Goal: Task Accomplishment & Management: Manage account settings

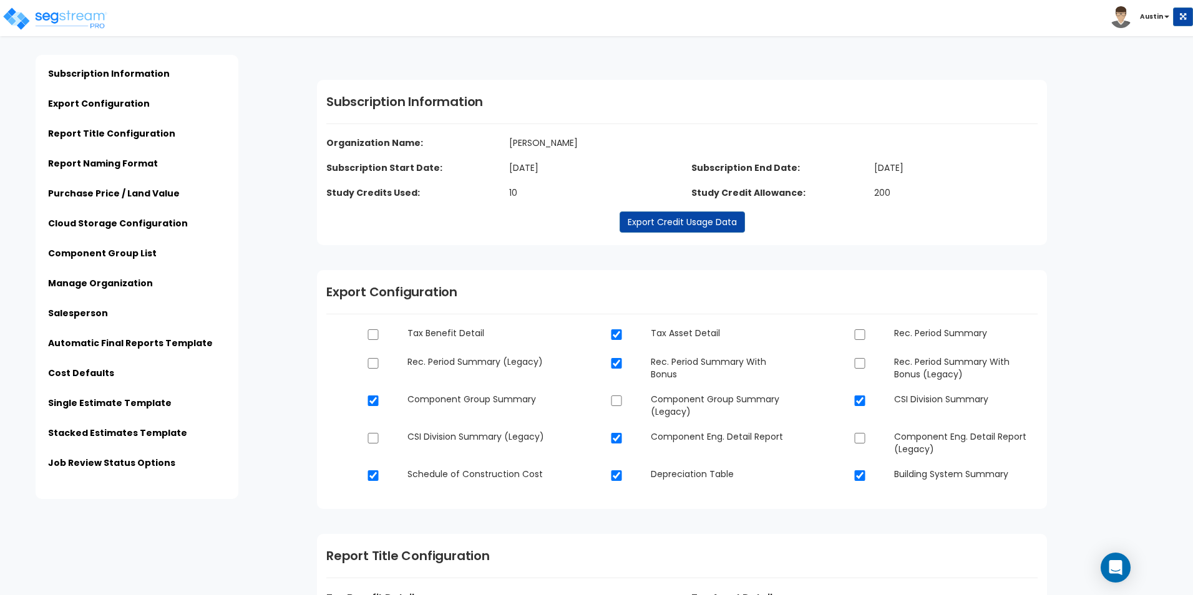
click at [77, 14] on div "Click to return on the top page" at bounding box center [63, 8] width 119 height 16
click at [41, 27] on img at bounding box center [55, 18] width 106 height 25
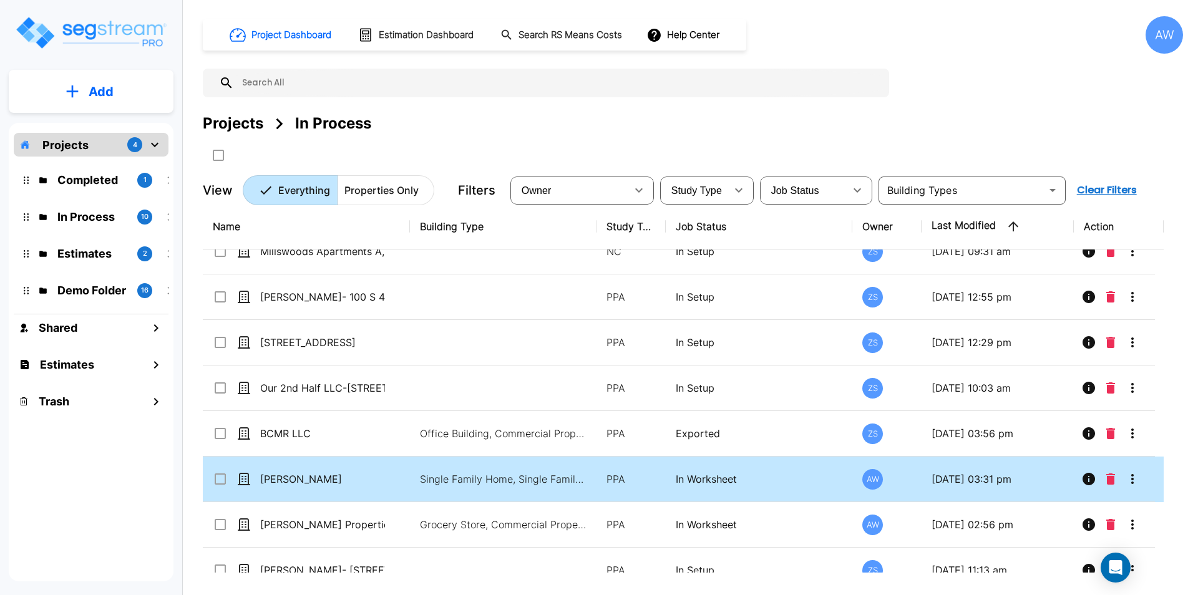
scroll to position [132, 0]
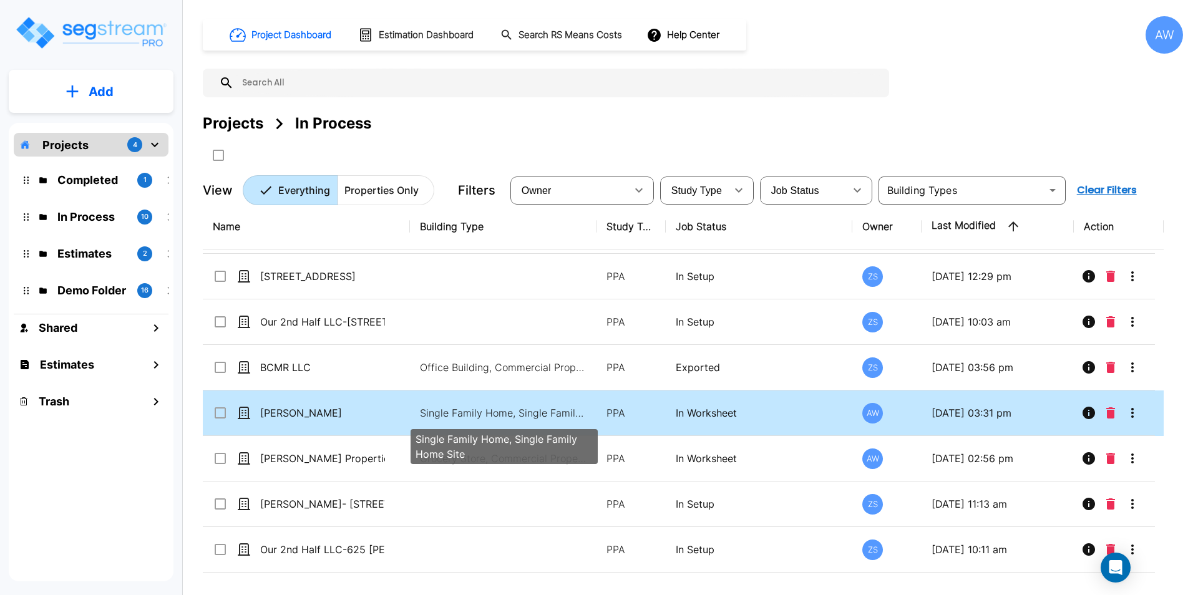
click at [507, 417] on p "Single Family Home, Single Family Home Site" at bounding box center [504, 412] width 168 height 15
click at [448, 414] on p "Single Family Home, Single Family Home Site" at bounding box center [504, 412] width 168 height 15
checkbox input "false"
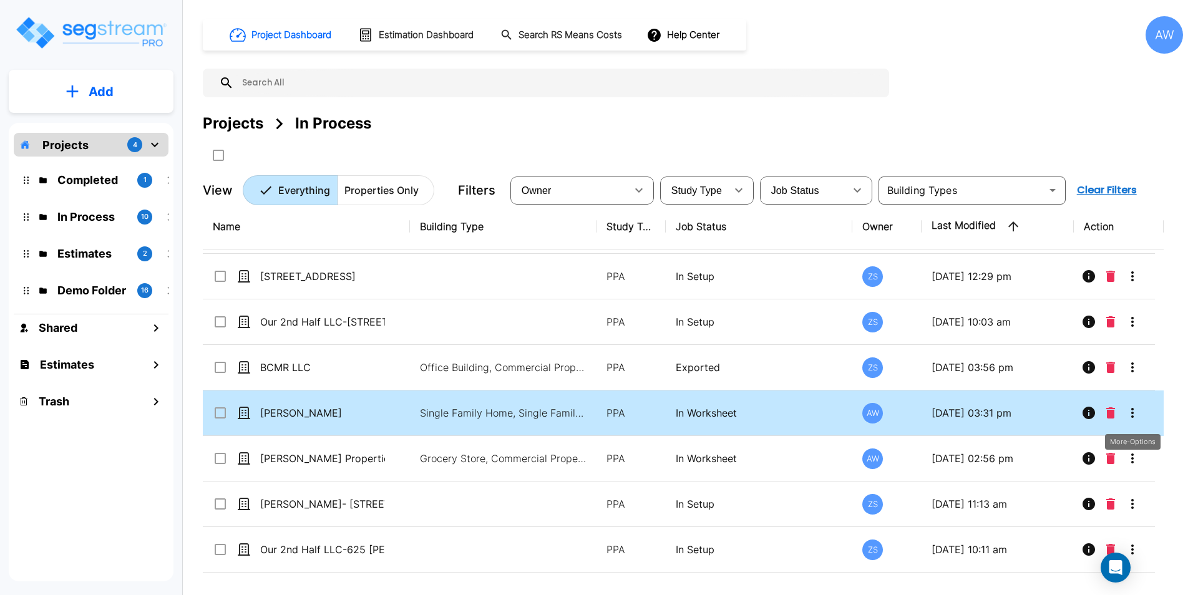
click at [1131, 414] on icon "More-Options" at bounding box center [1132, 413] width 2 height 10
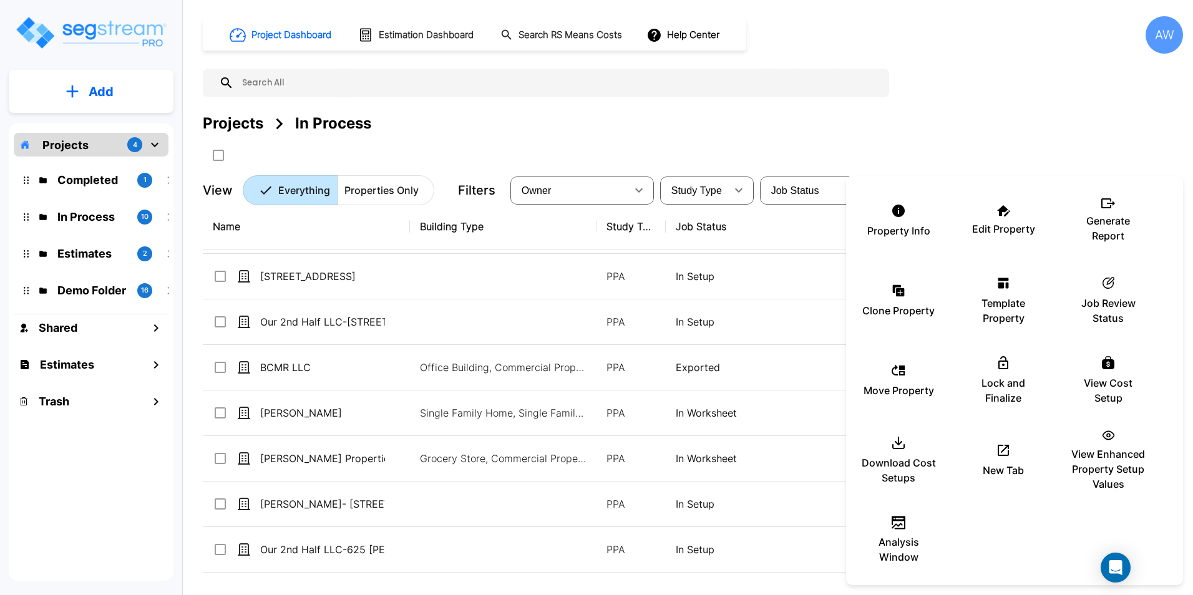
click at [669, 415] on div at bounding box center [596, 297] width 1193 height 595
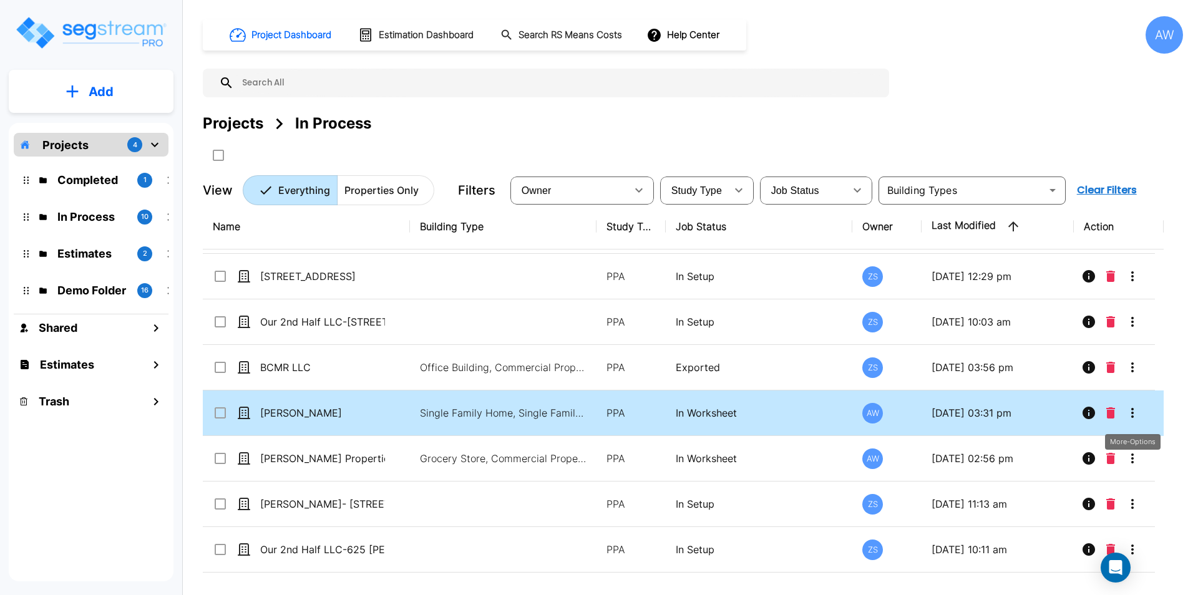
click at [1137, 417] on icon "More-Options" at bounding box center [1132, 412] width 15 height 15
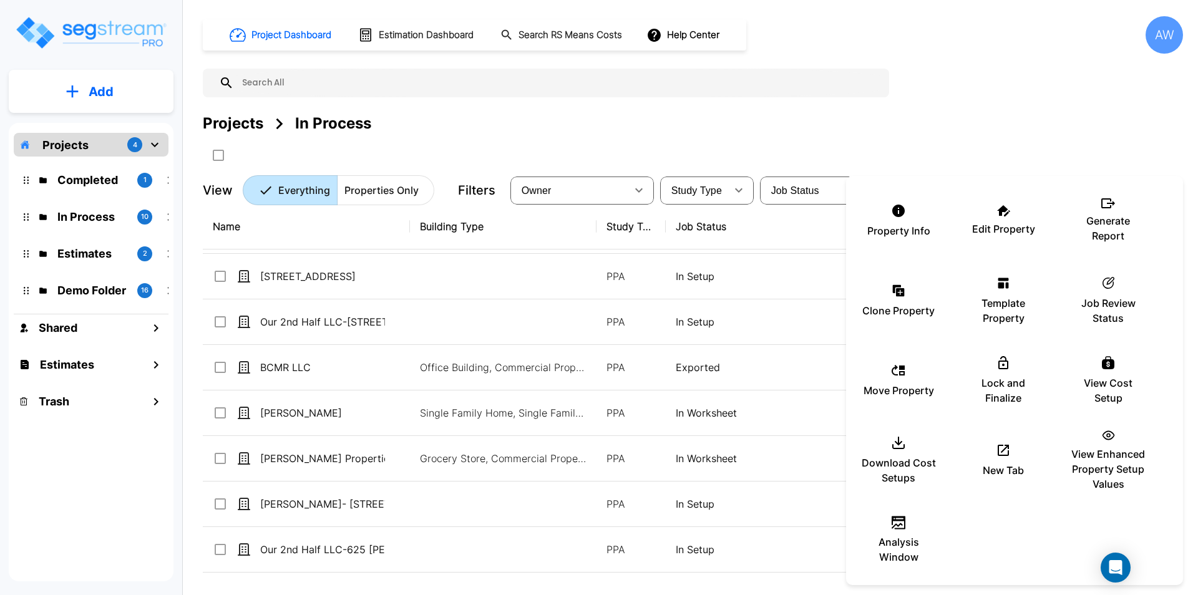
click at [1008, 130] on div at bounding box center [596, 297] width 1193 height 595
